Goal: Task Accomplishment & Management: Manage account settings

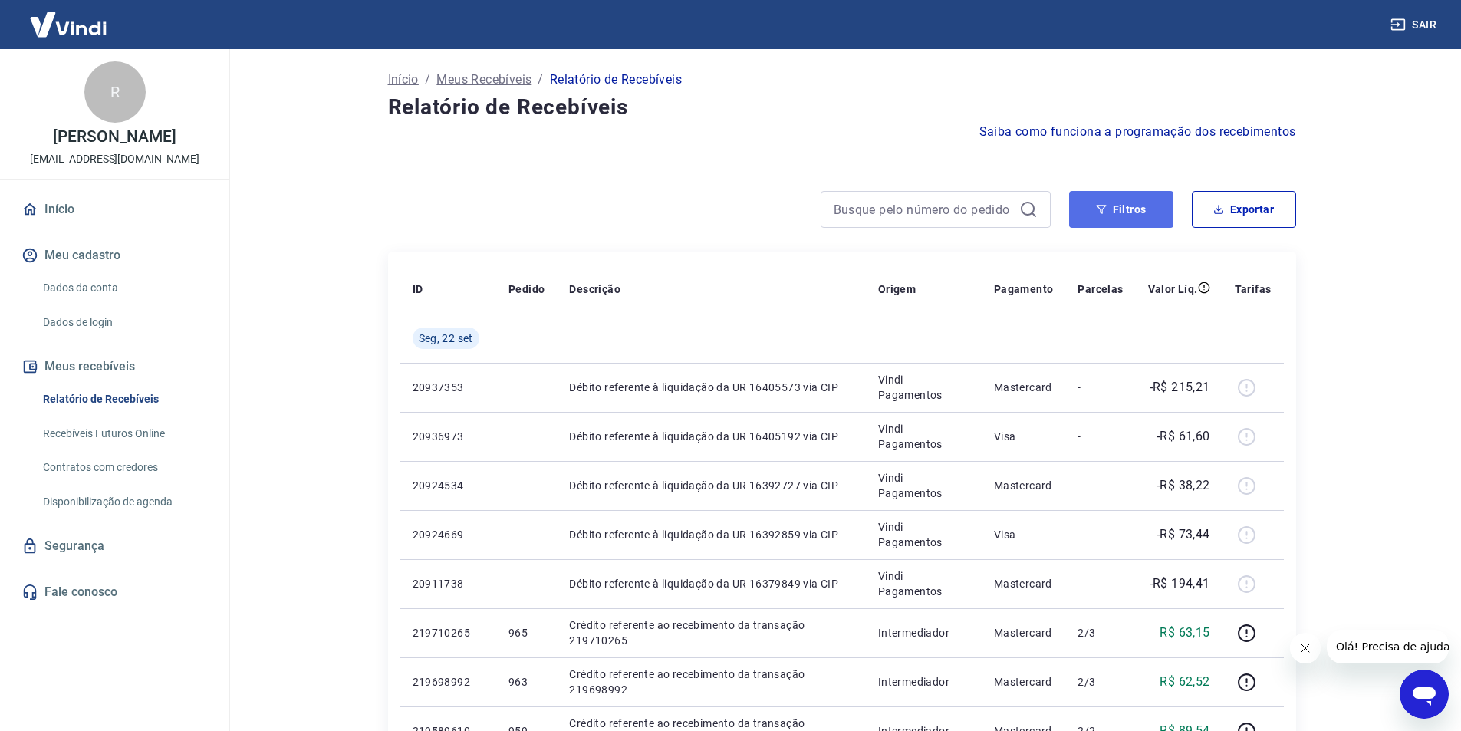
click at [1124, 209] on button "Filtros" at bounding box center [1121, 209] width 104 height 37
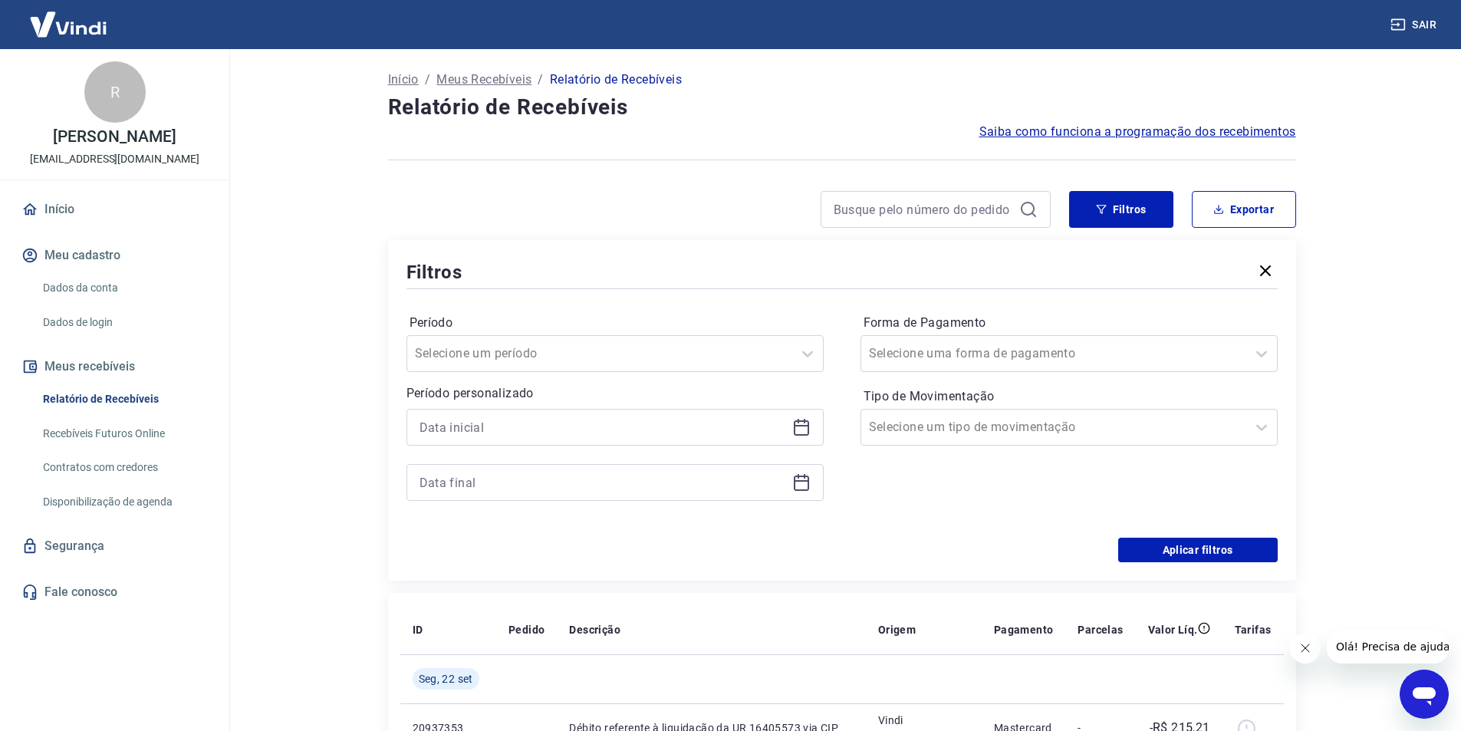
click at [801, 423] on icon at bounding box center [801, 427] width 18 height 18
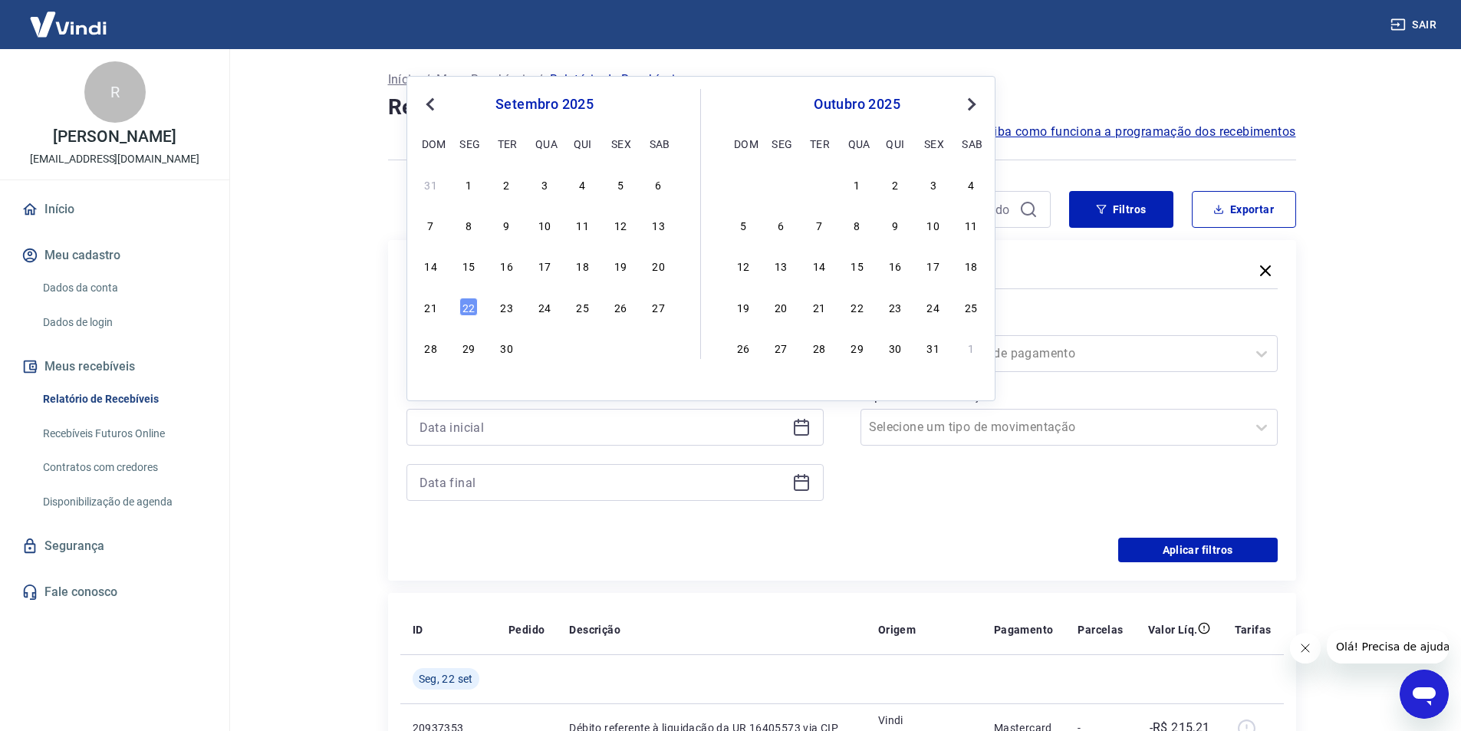
click at [432, 103] on span "Previous Month" at bounding box center [432, 104] width 0 height 18
click at [620, 183] on div "1" at bounding box center [620, 184] width 18 height 18
type input "[DATE]"
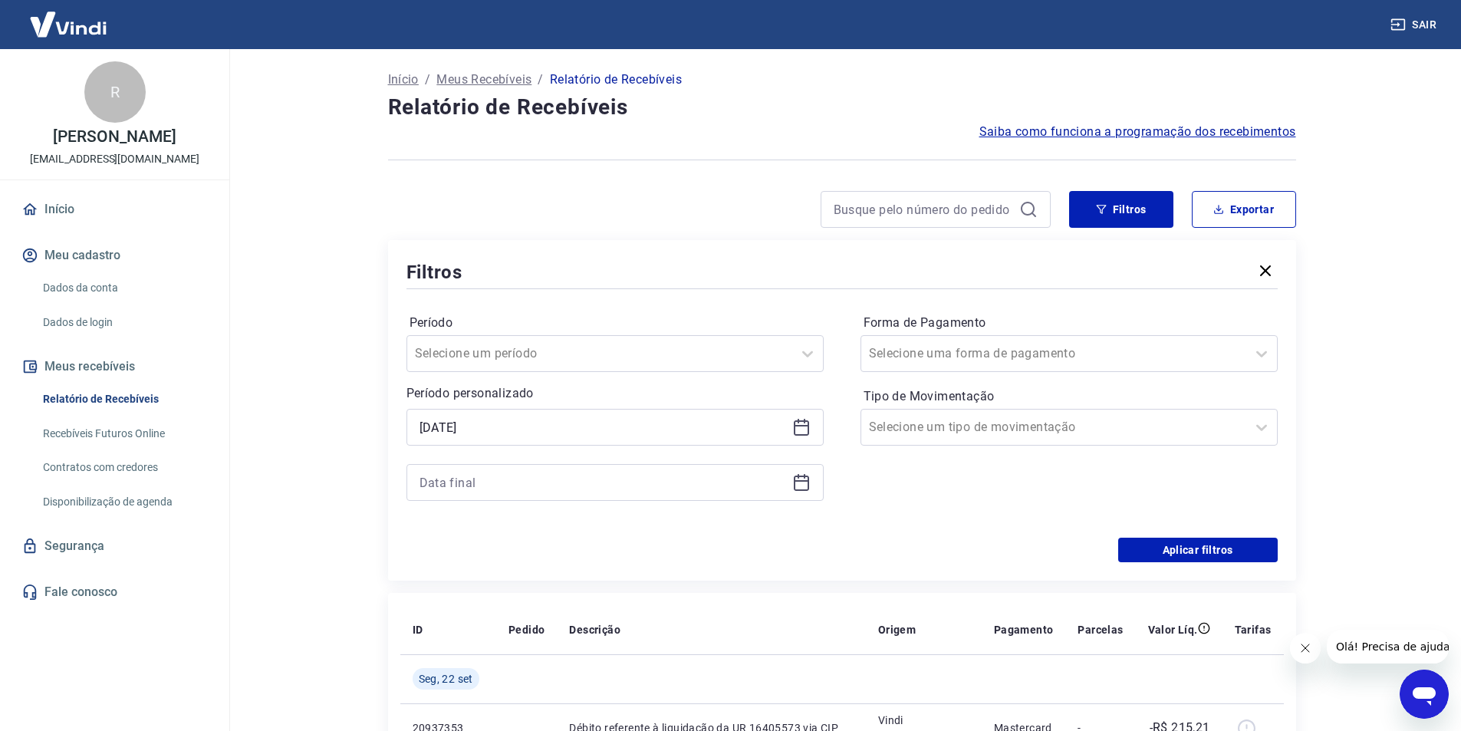
click at [805, 479] on icon at bounding box center [801, 482] width 18 height 18
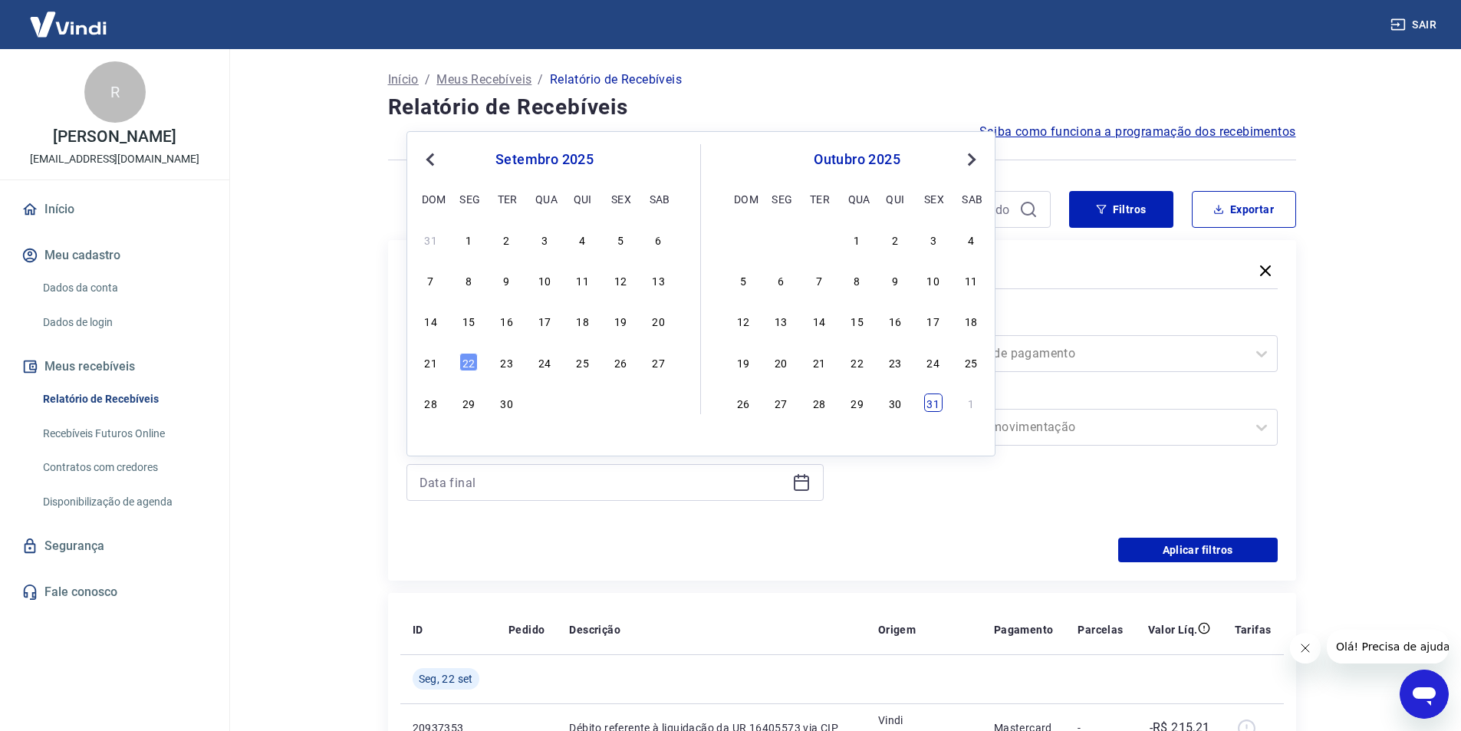
click at [931, 406] on div "31" at bounding box center [933, 403] width 18 height 18
type input "[DATE]"
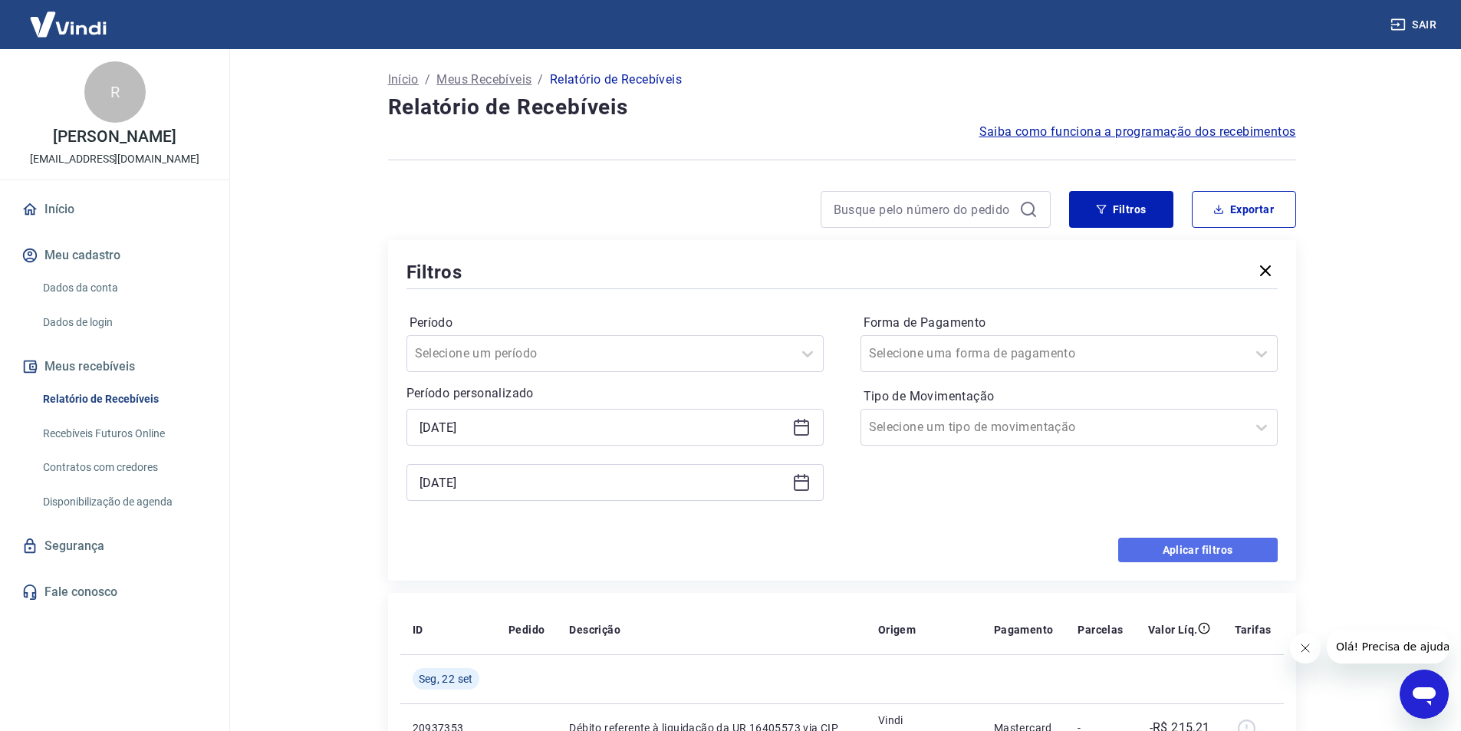
click at [1209, 555] on button "Aplicar filtros" at bounding box center [1198, 550] width 160 height 25
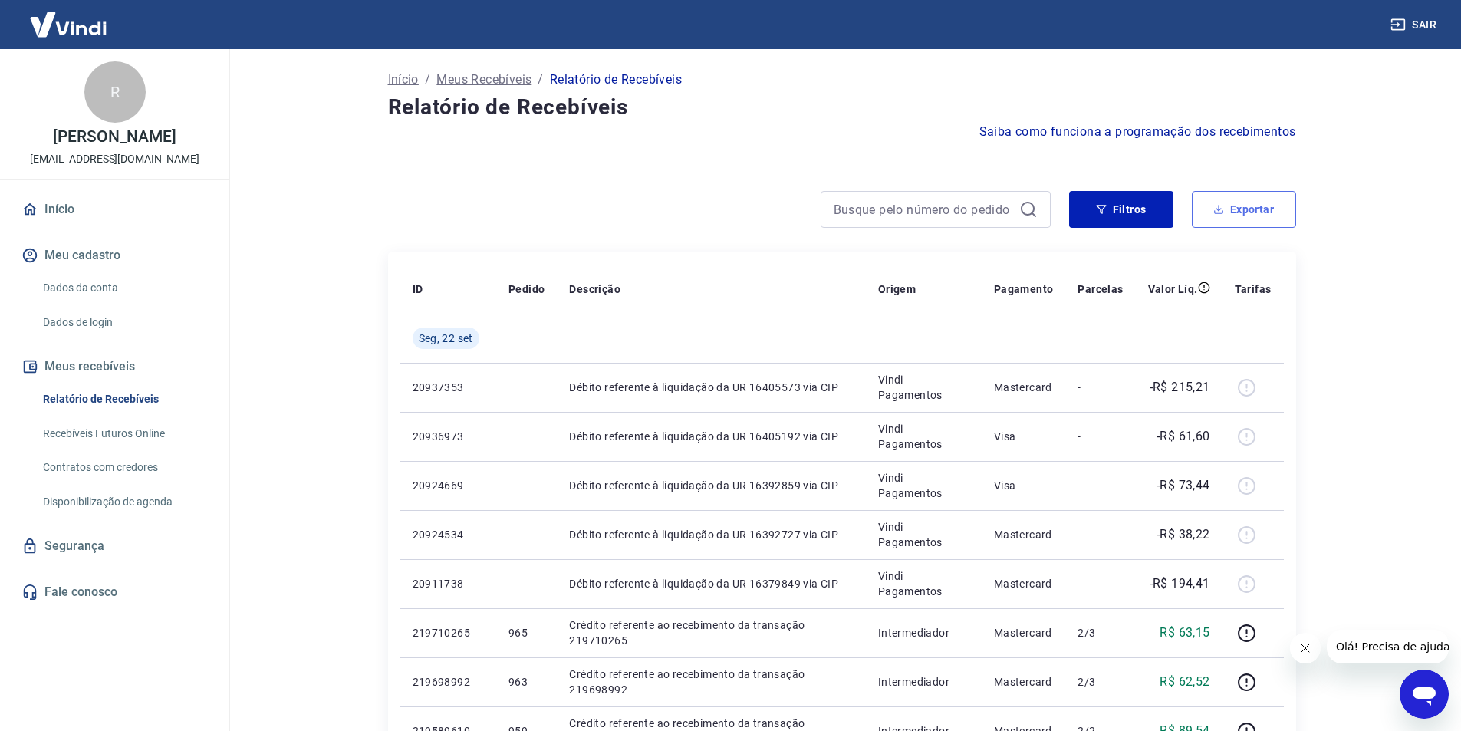
click at [1235, 219] on button "Exportar" at bounding box center [1244, 209] width 104 height 37
type input "[DATE]"
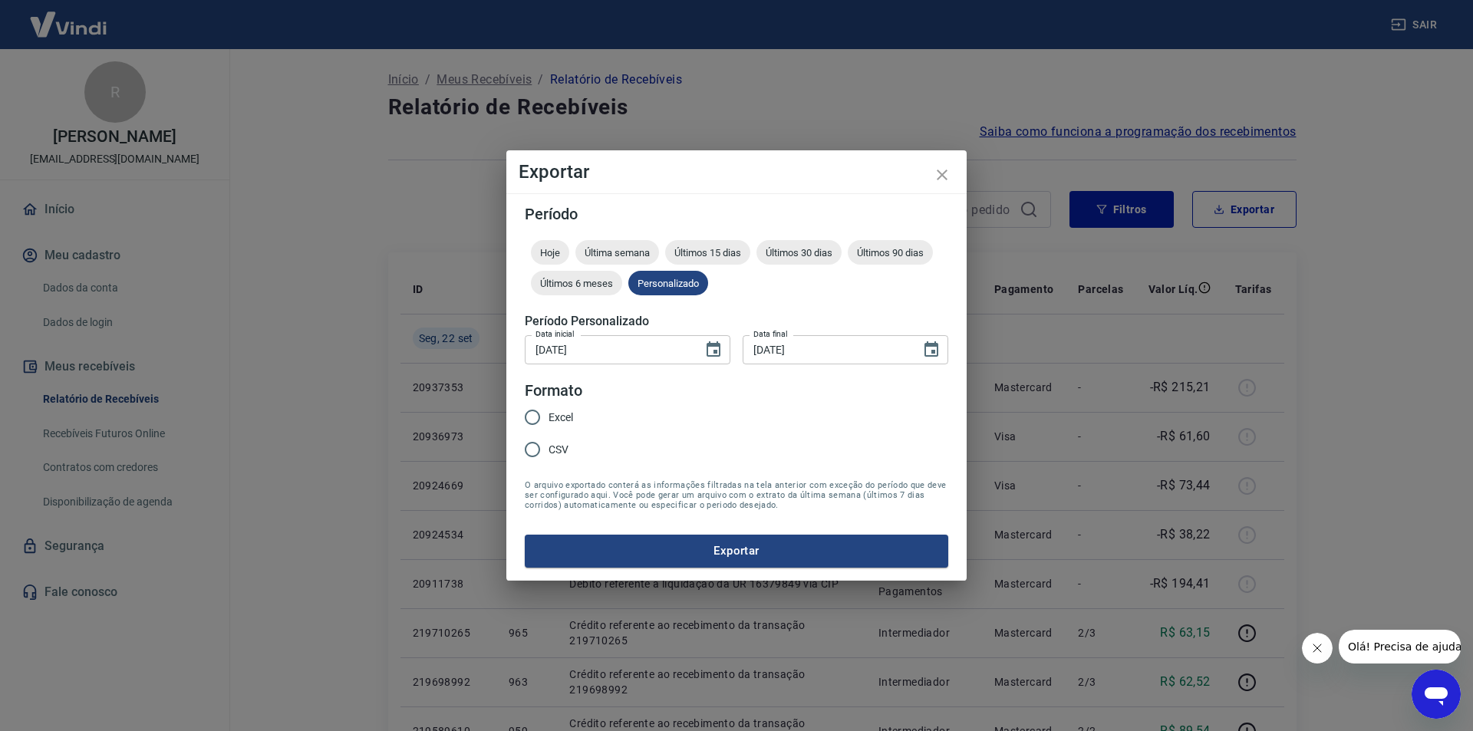
click at [535, 417] on input "Excel" at bounding box center [532, 417] width 32 height 32
radio input "true"
click at [532, 452] on input "CSV" at bounding box center [532, 449] width 32 height 32
radio input "true"
click at [633, 557] on button "Exportar" at bounding box center [736, 551] width 423 height 32
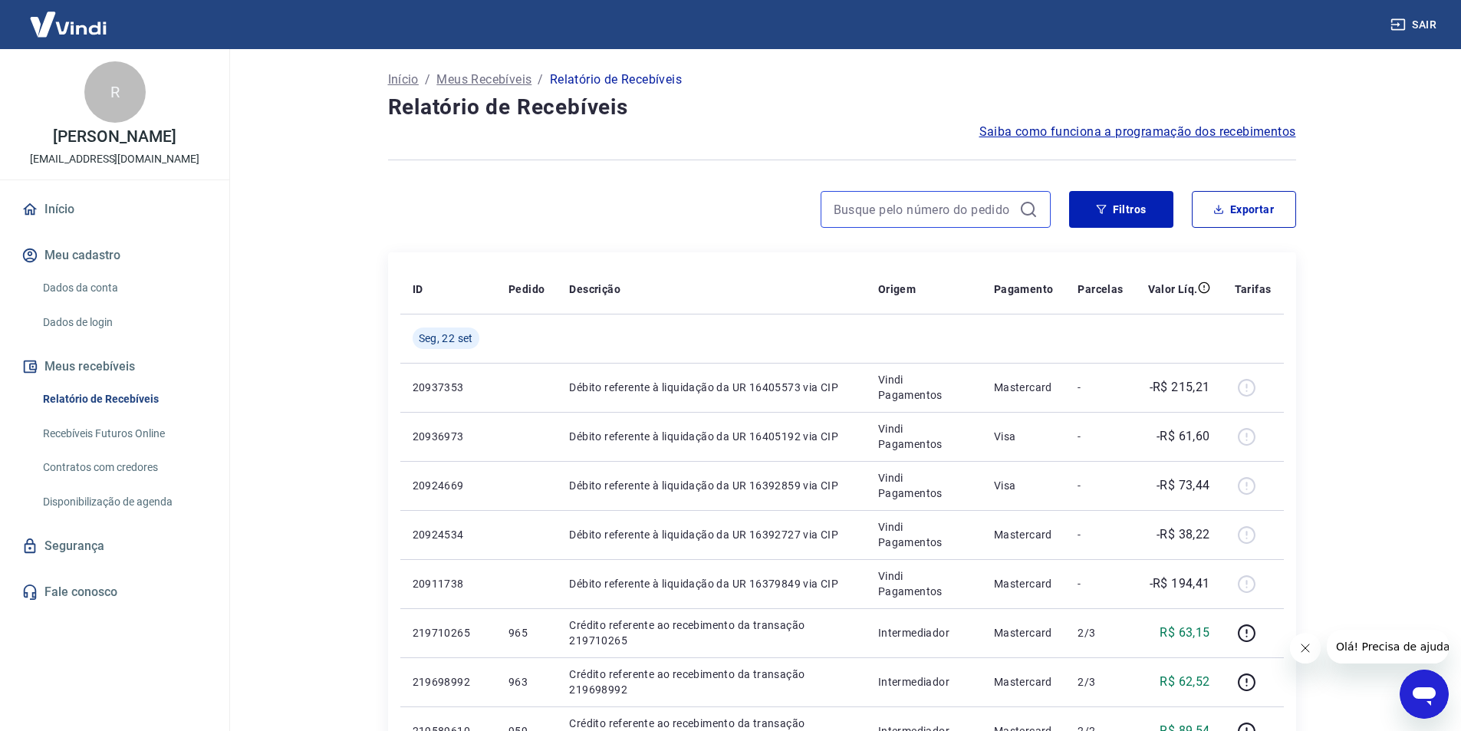
click at [878, 214] on input at bounding box center [923, 209] width 179 height 23
click at [849, 207] on input at bounding box center [923, 209] width 179 height 23
click at [858, 217] on input "305" at bounding box center [923, 209] width 179 height 23
type input "305"
click at [863, 222] on div "305" at bounding box center [936, 209] width 230 height 37
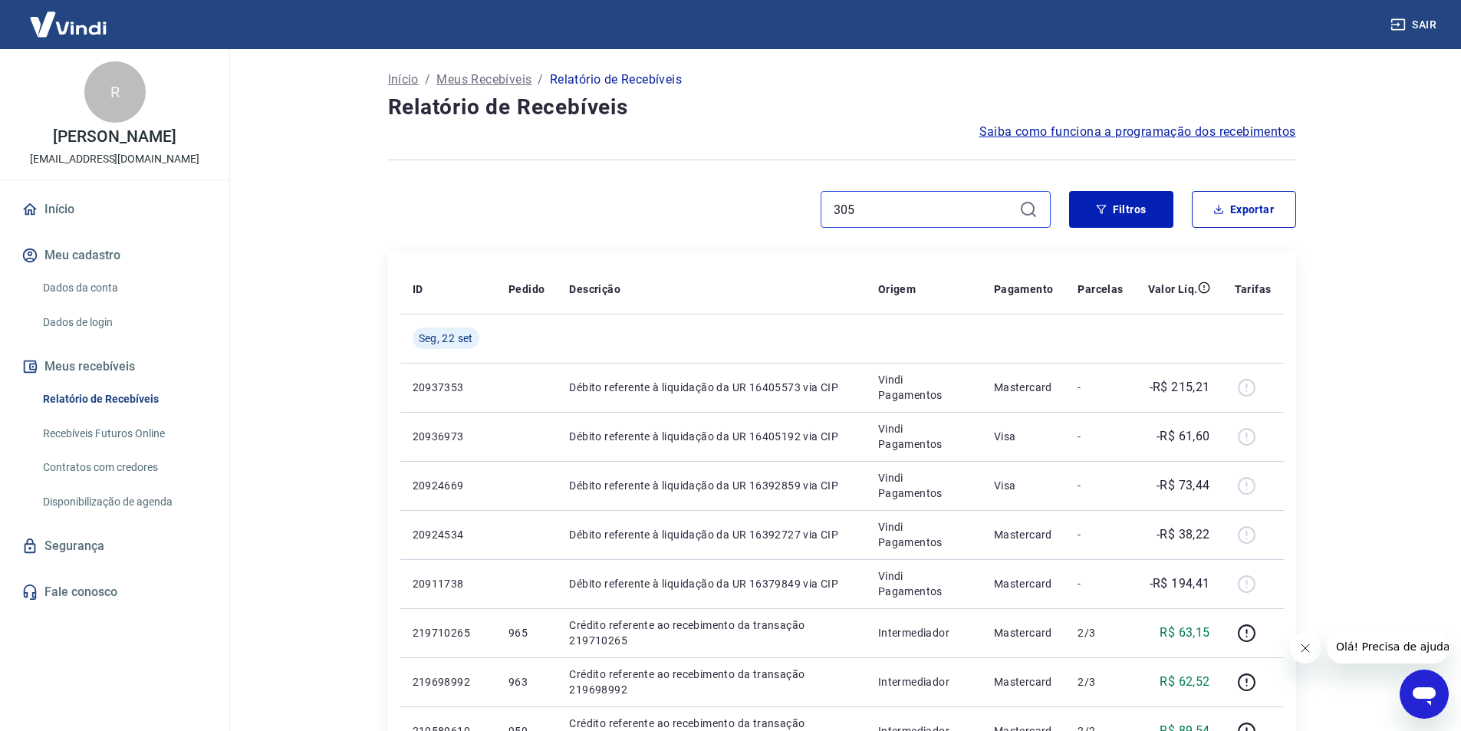
click at [863, 212] on input "305" at bounding box center [923, 209] width 179 height 23
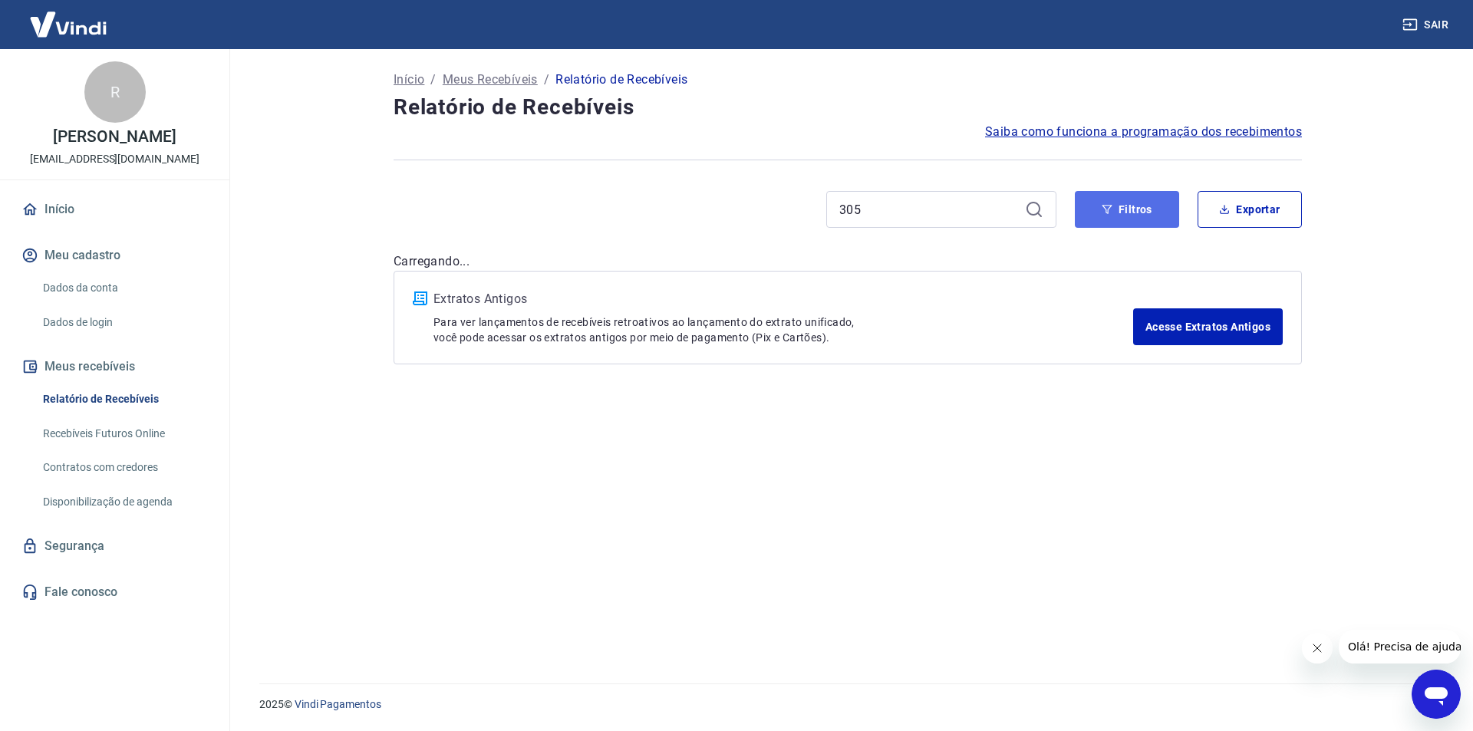
click at [1141, 218] on button "Filtros" at bounding box center [1127, 209] width 104 height 37
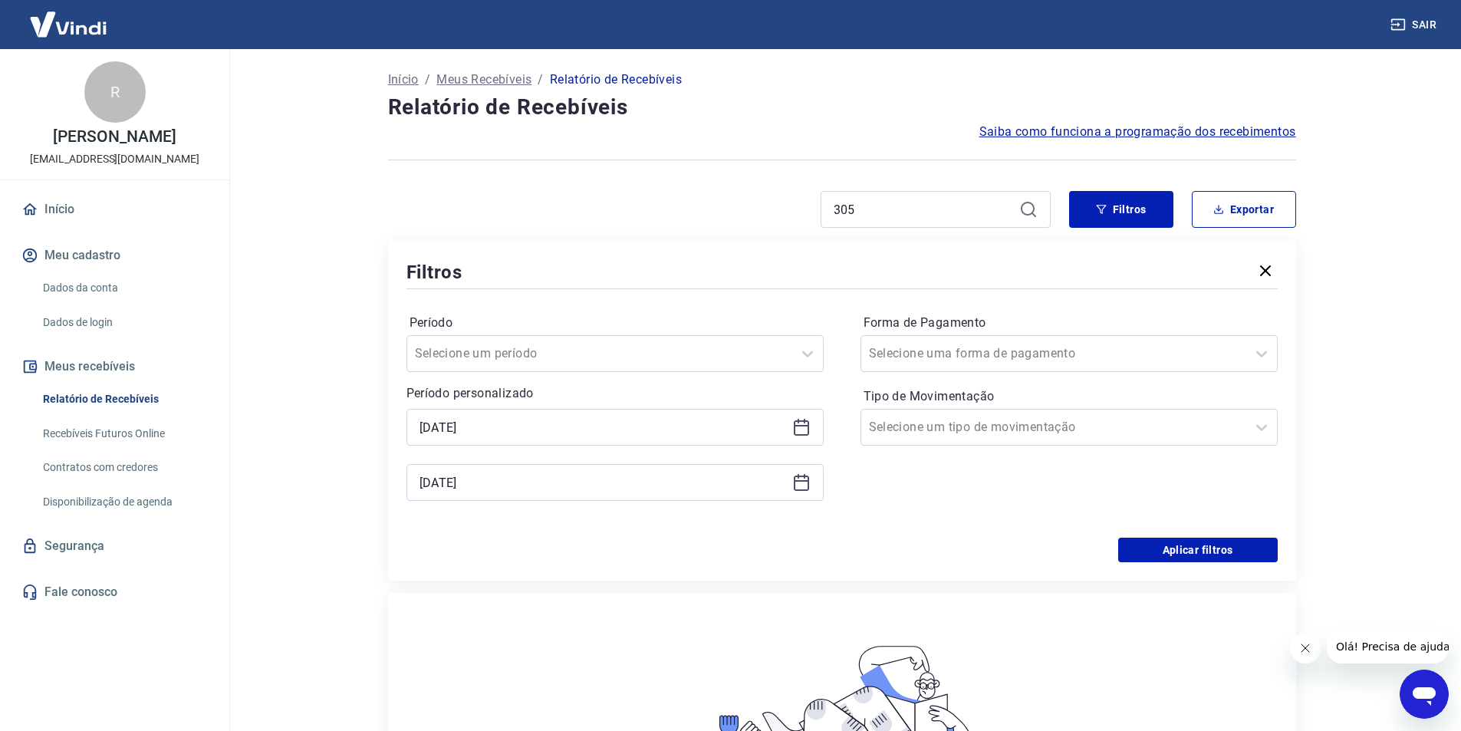
click at [801, 430] on icon at bounding box center [801, 427] width 18 height 18
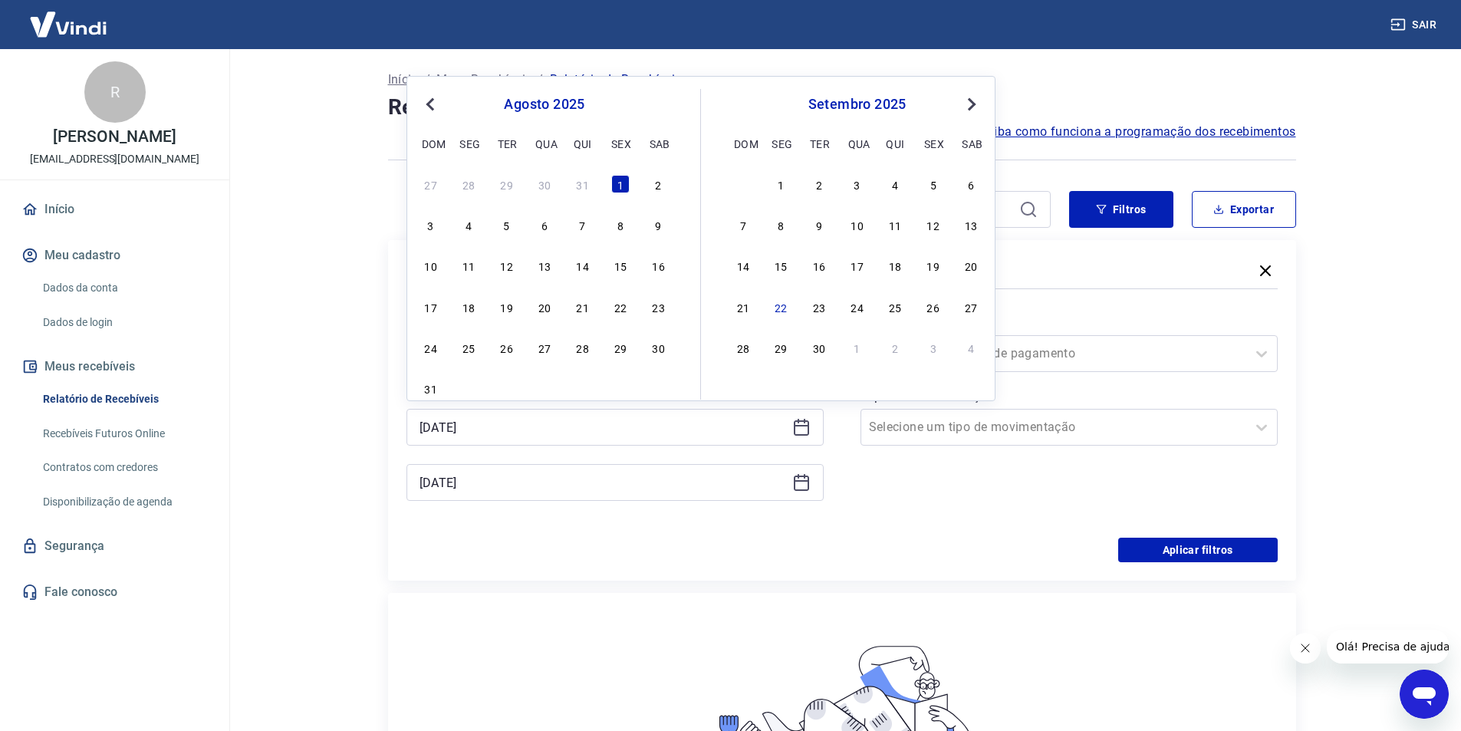
click at [436, 98] on button "Previous Month" at bounding box center [430, 104] width 18 height 18
click at [432, 100] on span "Previous Month" at bounding box center [432, 104] width 0 height 18
click at [506, 188] on div "1" at bounding box center [507, 184] width 18 height 18
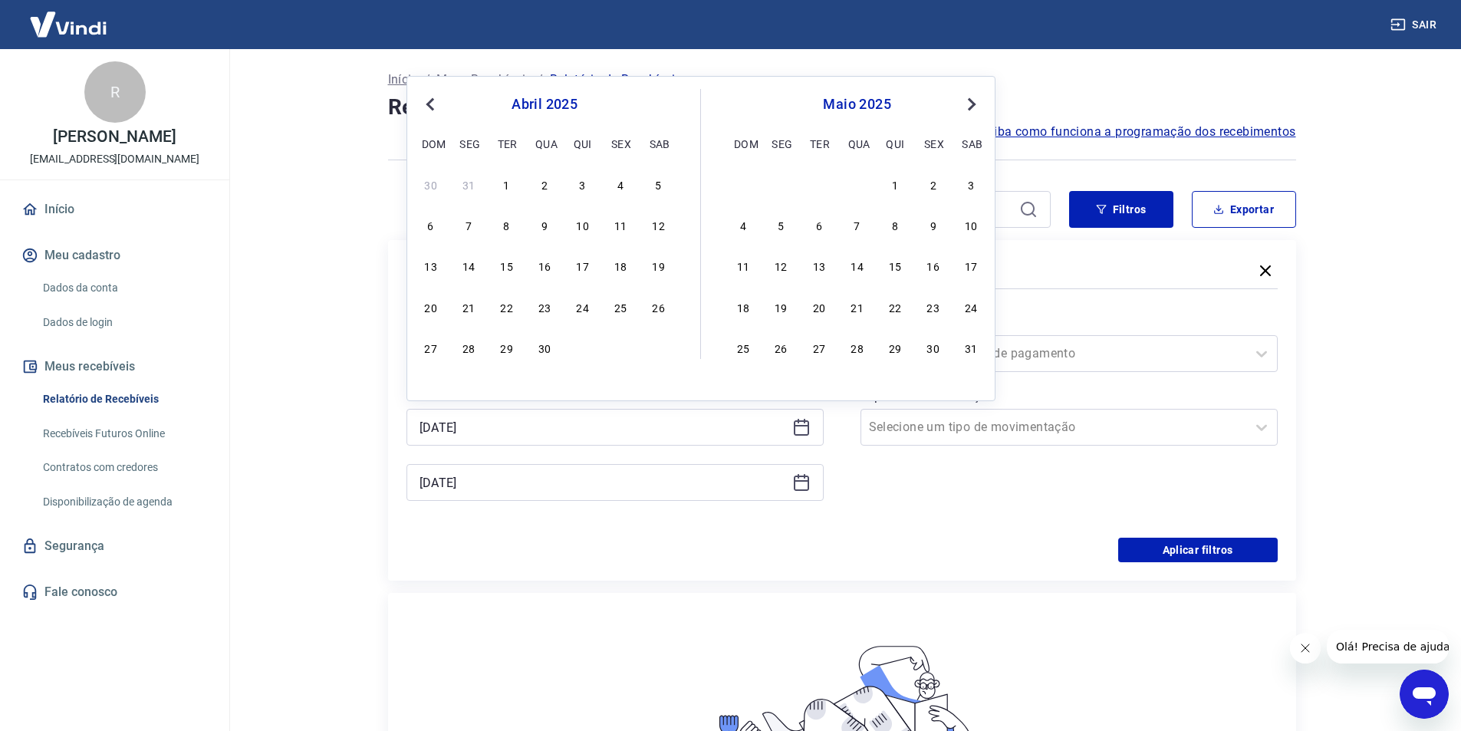
type input "[DATE]"
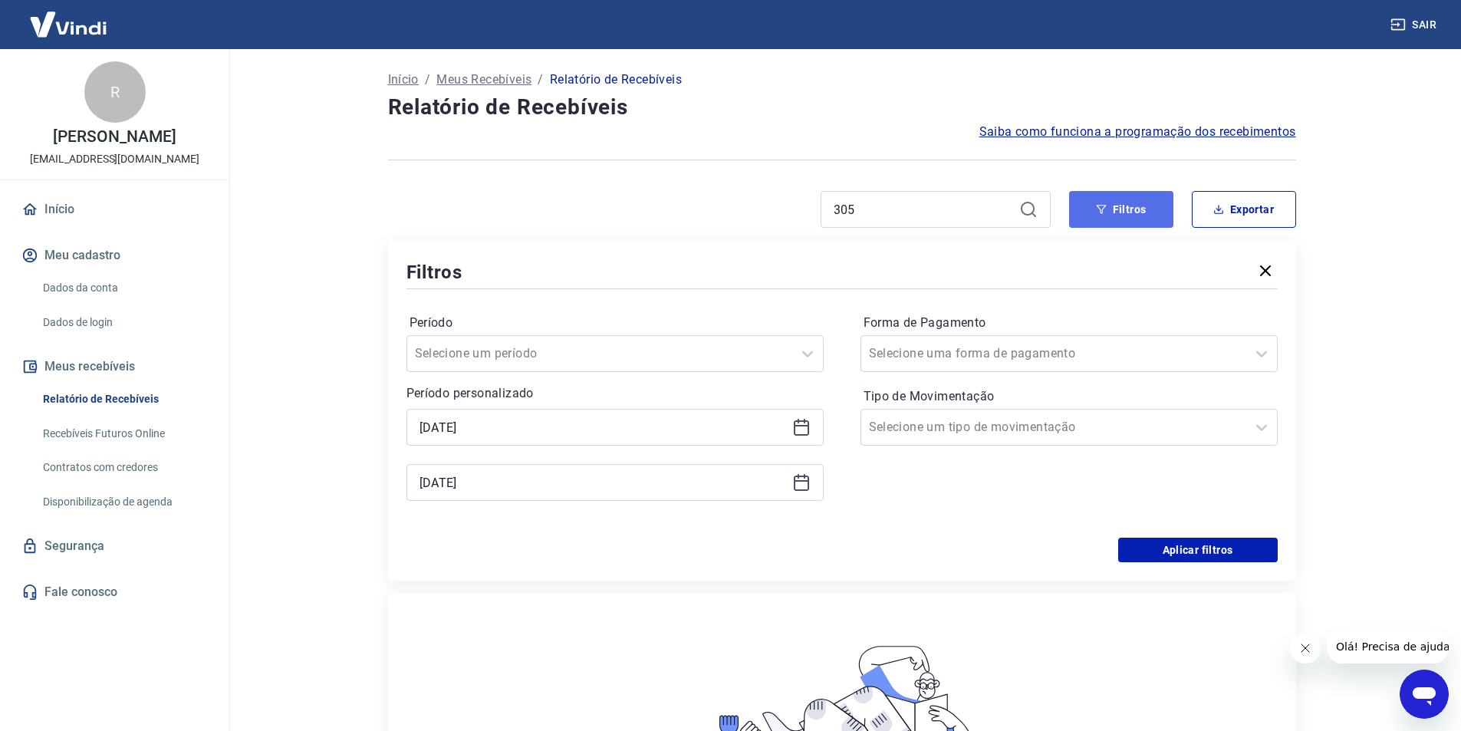
click at [1151, 205] on button "Filtros" at bounding box center [1121, 209] width 104 height 37
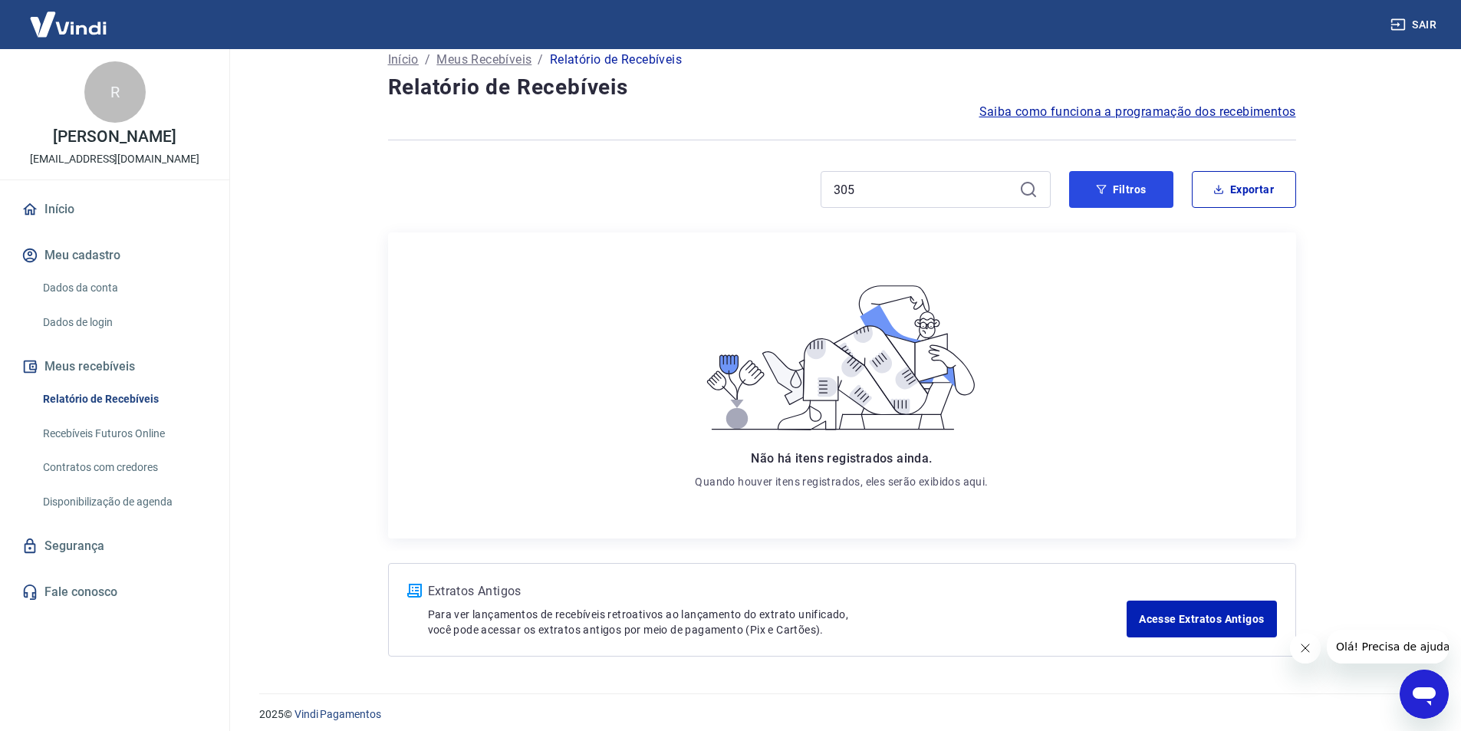
scroll to position [31, 0]
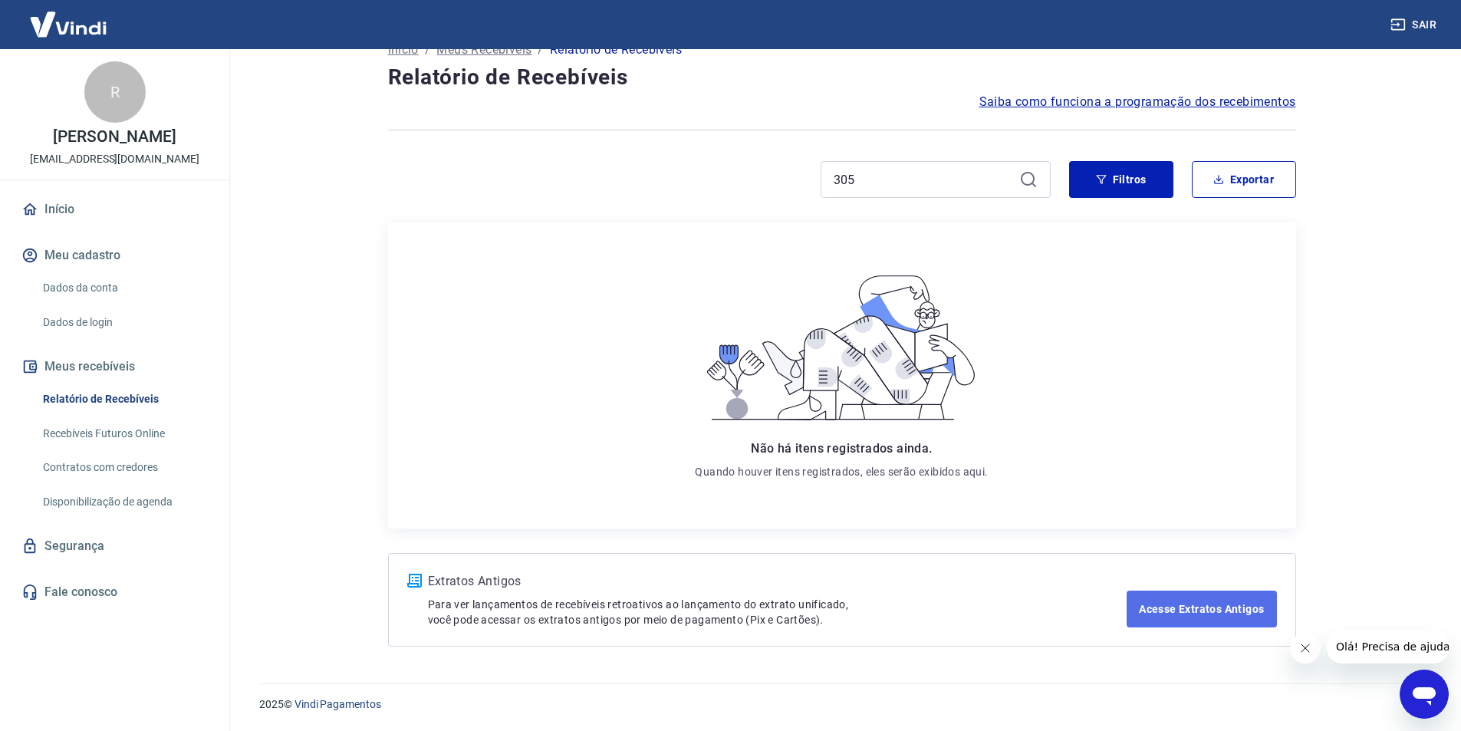
click at [1183, 611] on link "Acesse Extratos Antigos" at bounding box center [1202, 609] width 150 height 37
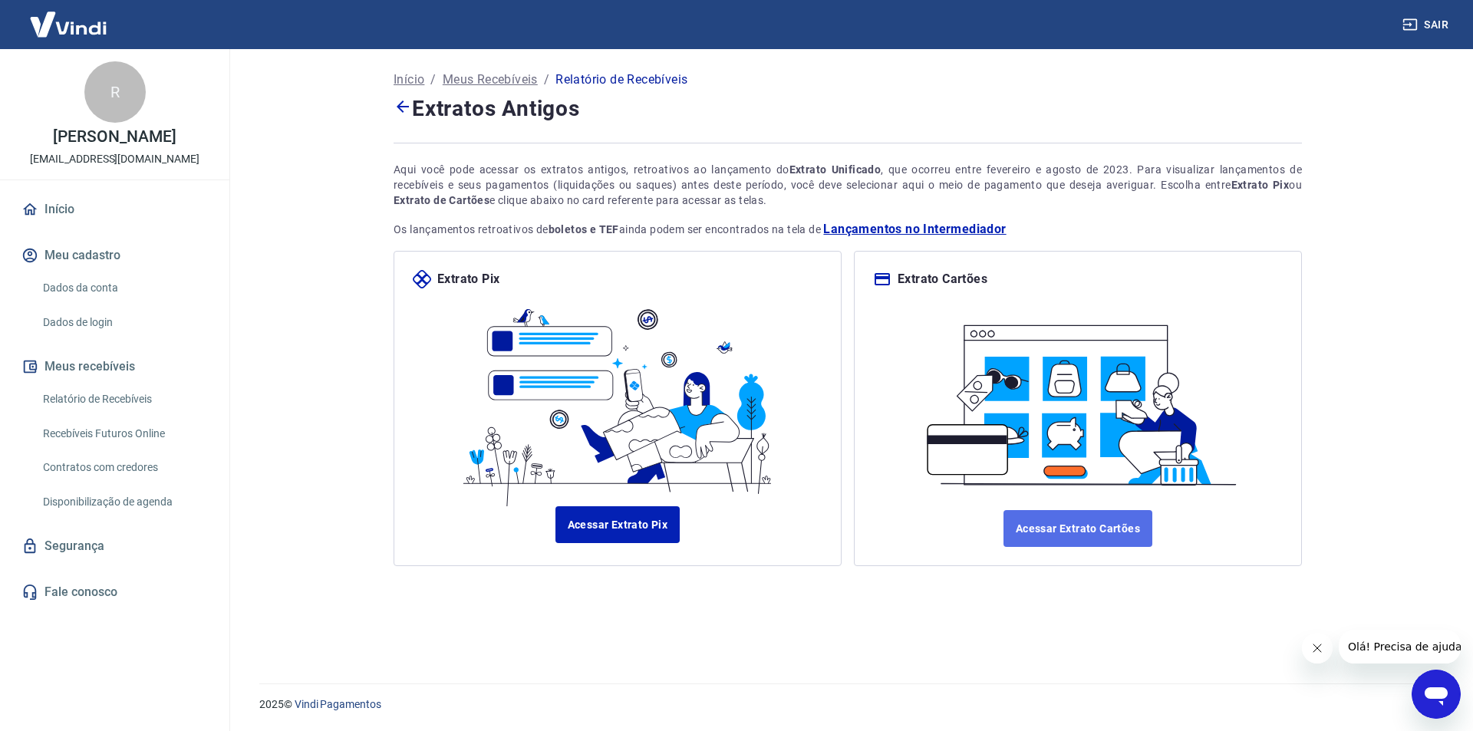
click at [1110, 529] on link "Acessar Extrato Cartões" at bounding box center [1077, 528] width 149 height 37
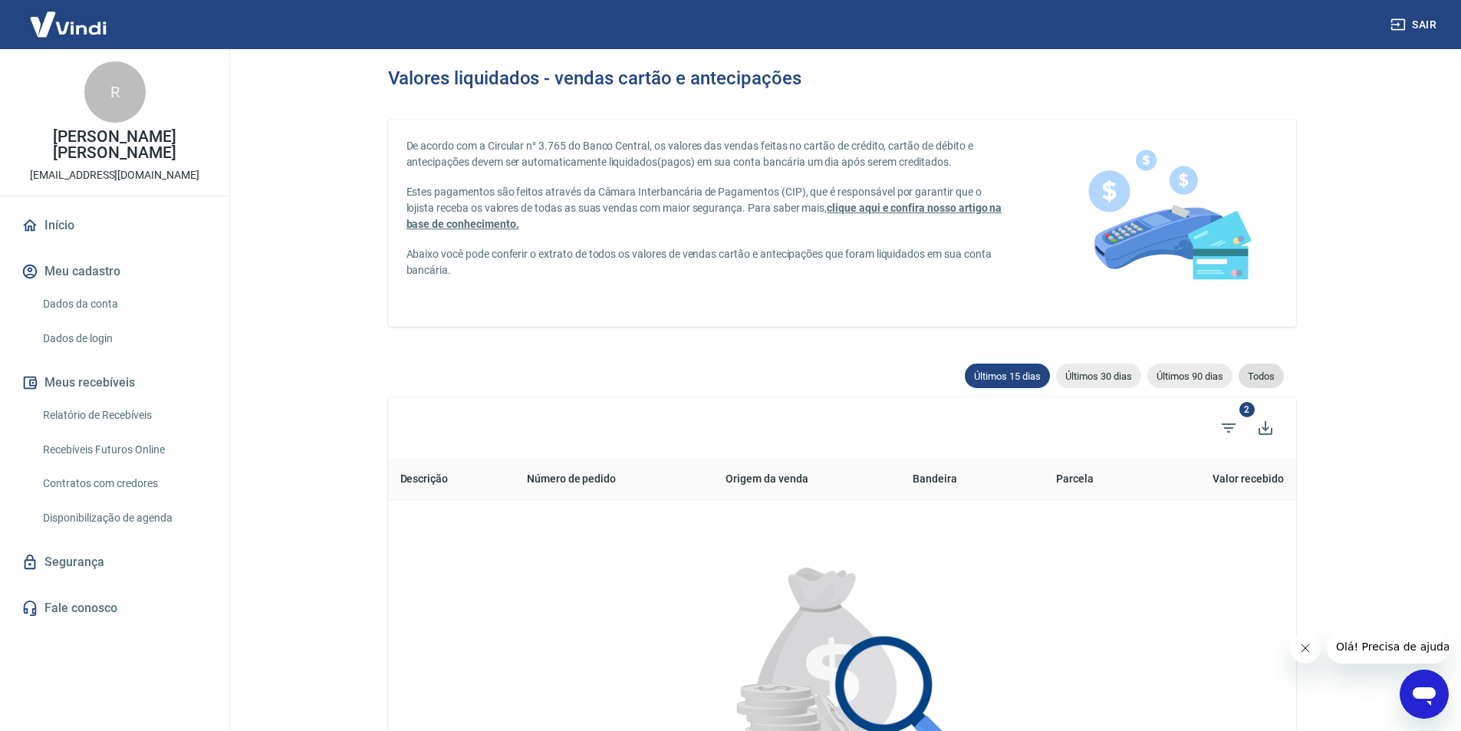
click at [1266, 374] on span "Todos" at bounding box center [1261, 376] width 45 height 12
click at [1261, 369] on div "Todos" at bounding box center [1261, 376] width 45 height 25
click at [879, 678] on img at bounding box center [842, 668] width 284 height 286
click at [1006, 380] on span "Últimos 15 dias" at bounding box center [1007, 376] width 85 height 12
type input "07/09/2025"
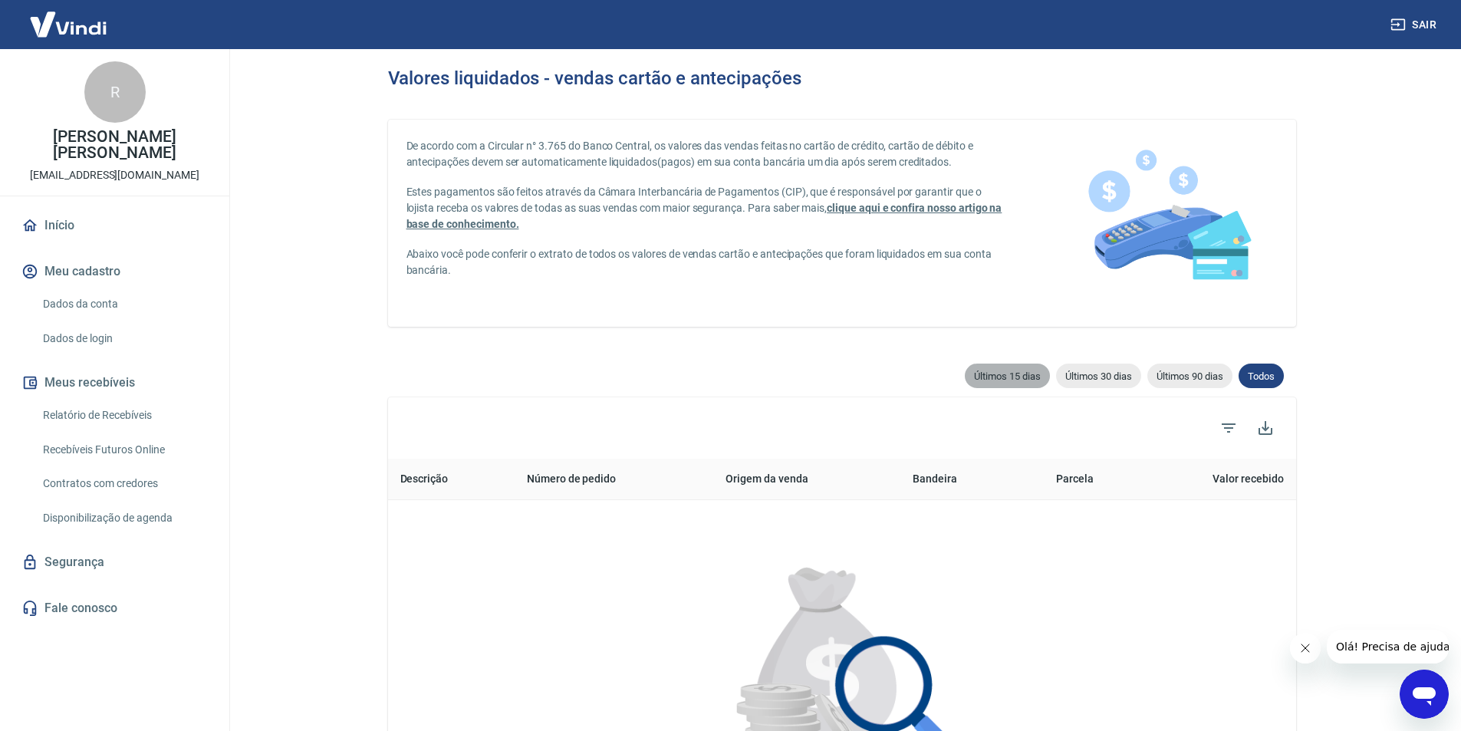
type input "22/09/2025"
click at [1084, 376] on span "Últimos 30 dias" at bounding box center [1098, 376] width 85 height 12
click at [1189, 371] on span "Últimos 90 dias" at bounding box center [1190, 376] width 85 height 12
type input "24/06/2025"
